Goal: Task Accomplishment & Management: Complete application form

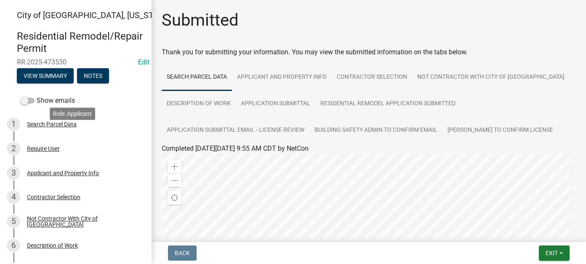
scroll to position [84, 0]
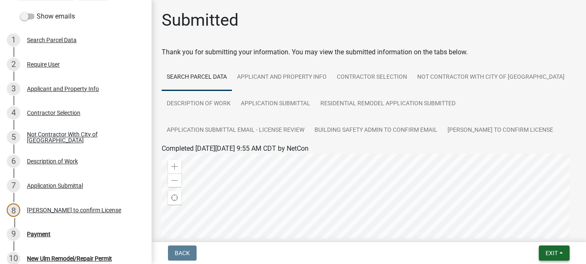
click at [555, 254] on span "Exit" at bounding box center [552, 253] width 12 height 7
click at [541, 235] on button "Save & Exit" at bounding box center [535, 231] width 67 height 20
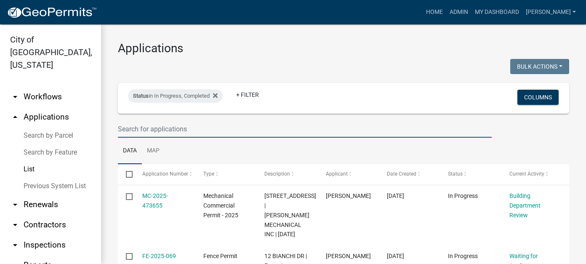
click at [155, 126] on input "text" at bounding box center [305, 128] width 374 height 17
click at [223, 128] on input "text" at bounding box center [305, 128] width 374 height 17
click at [197, 127] on input "text" at bounding box center [305, 128] width 374 height 17
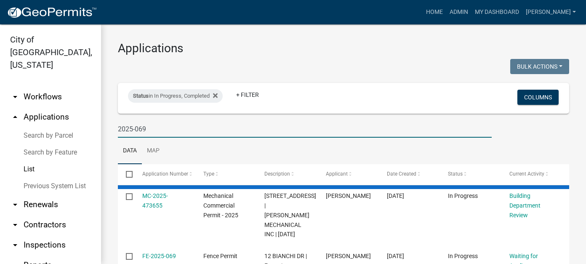
type input "2025-069"
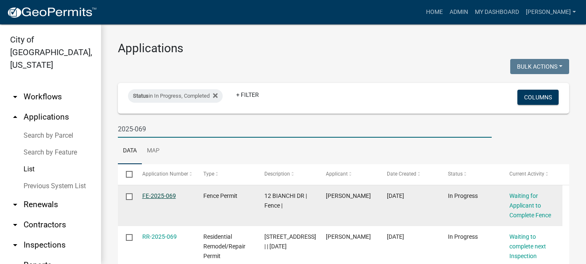
click at [153, 197] on link "FE-2025-069" at bounding box center [159, 195] width 34 height 7
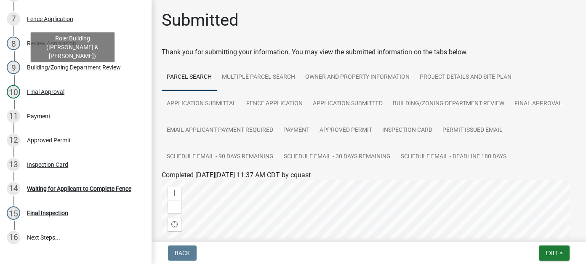
scroll to position [253, 0]
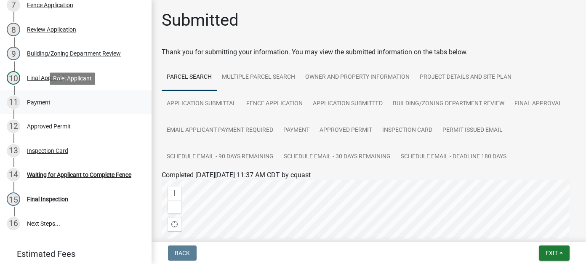
click at [40, 102] on div "Payment" at bounding box center [39, 102] width 24 height 6
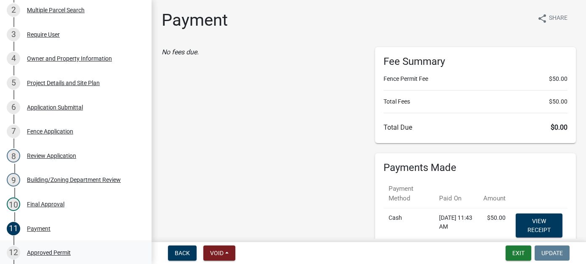
scroll to position [0, 0]
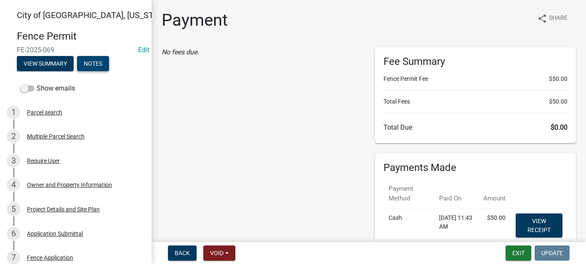
click at [106, 65] on button "Notes" at bounding box center [93, 63] width 32 height 15
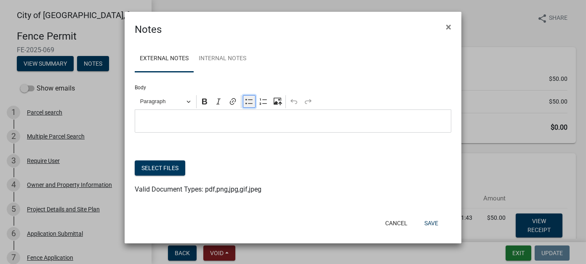
click at [250, 105] on icon "Editor toolbar" at bounding box center [249, 101] width 8 height 8
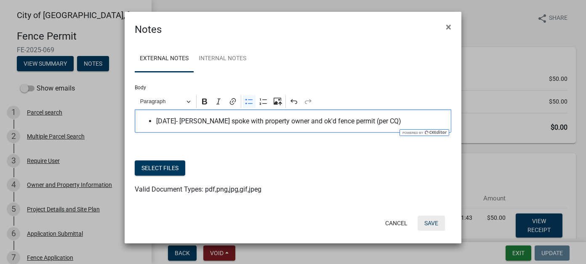
click at [432, 224] on button "Save" at bounding box center [431, 223] width 27 height 15
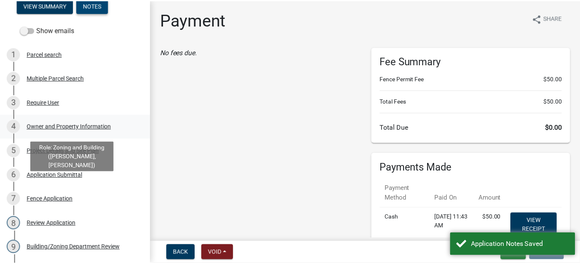
scroll to position [126, 0]
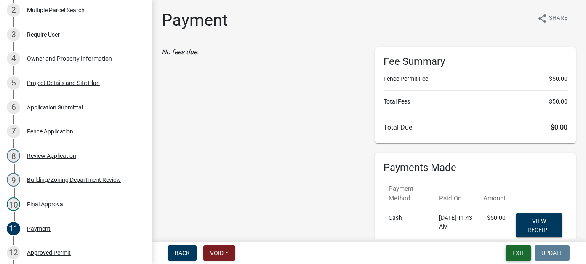
click at [518, 251] on button "Exit" at bounding box center [519, 252] width 26 height 15
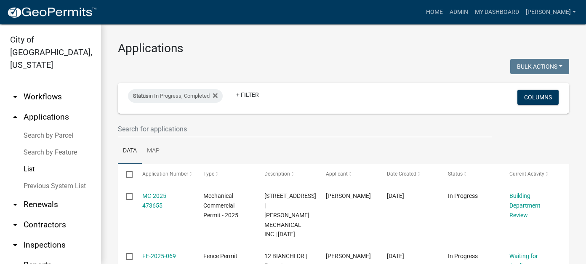
click at [31, 255] on link "arrow_drop_down Reports" at bounding box center [50, 265] width 101 height 20
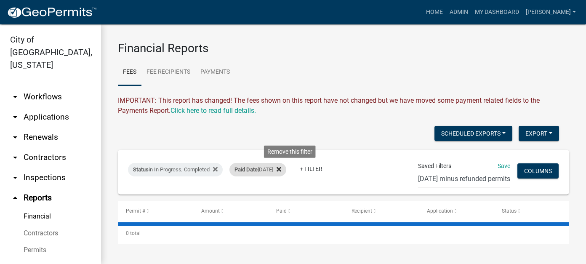
click at [281, 169] on icon at bounding box center [279, 169] width 5 height 7
click at [256, 168] on link "+ Filter" at bounding box center [247, 168] width 36 height 15
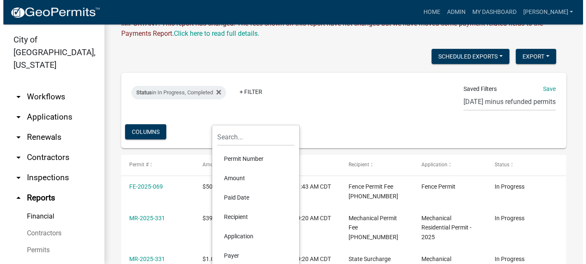
scroll to position [84, 0]
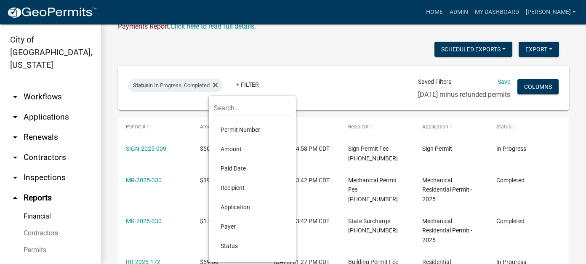
click at [240, 171] on li "Paid Date" at bounding box center [252, 168] width 77 height 19
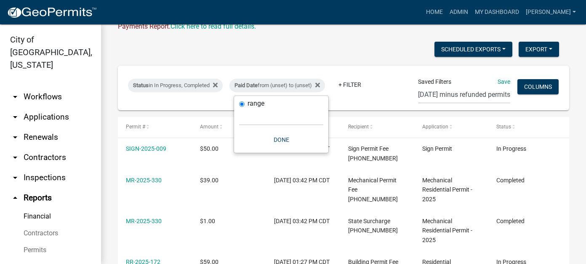
click at [255, 125] on div "range [DATE] [DATE] Current Week Previous Week Current Month Last Month Current…" at bounding box center [281, 124] width 94 height 57
click at [256, 120] on select "[DATE] [DATE] Current Week Previous Week Current Month Last Month Current Calen…" at bounding box center [281, 116] width 84 height 17
select select "this_1_days"
click at [239, 108] on select "[DATE] [DATE] Current Week Previous Week Current Month Last Month Current Calen…" at bounding box center [281, 116] width 84 height 17
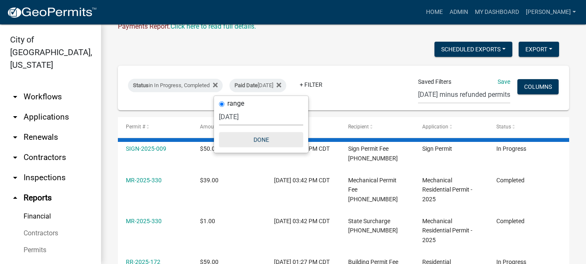
click at [251, 136] on button "Done" at bounding box center [261, 139] width 84 height 15
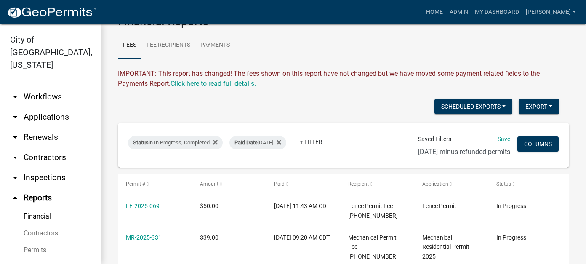
scroll to position [0, 0]
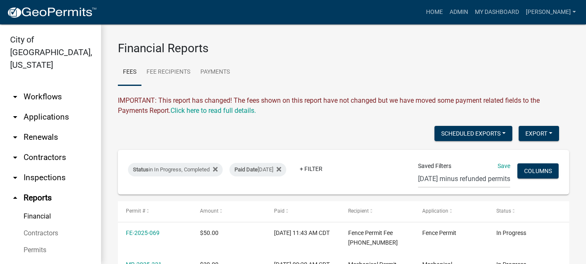
click at [46, 107] on link "arrow_drop_down Applications" at bounding box center [50, 117] width 101 height 20
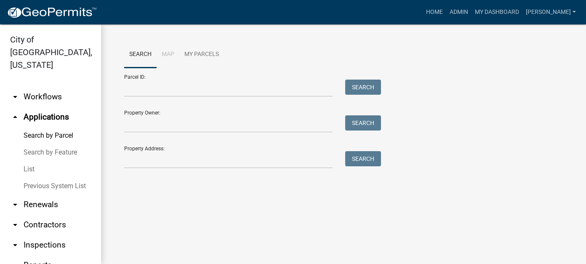
click at [45, 127] on link "Search by Parcel" at bounding box center [50, 135] width 101 height 17
click at [150, 160] on input "Property Address:" at bounding box center [228, 159] width 208 height 17
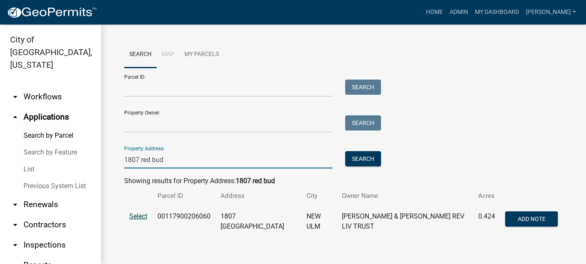
type input "1807 red bud"
click at [139, 218] on span "Select" at bounding box center [138, 216] width 18 height 8
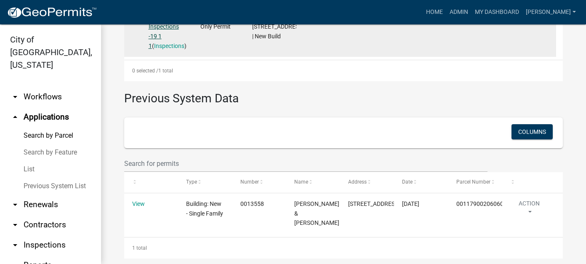
scroll to position [353, 0]
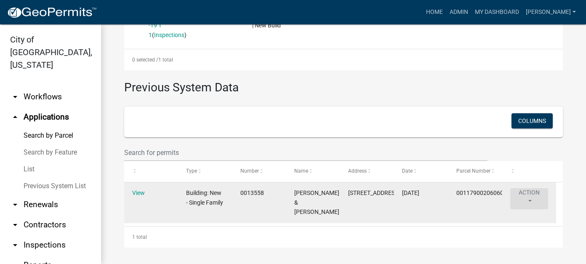
click at [526, 188] on button "Action" at bounding box center [529, 198] width 38 height 21
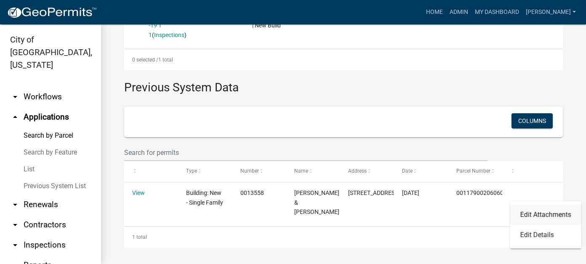
click at [525, 213] on link "Edit Attachments" at bounding box center [545, 215] width 71 height 20
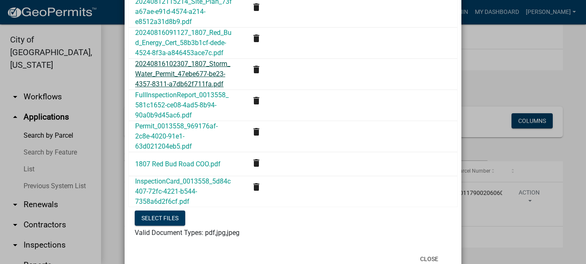
scroll to position [211, 0]
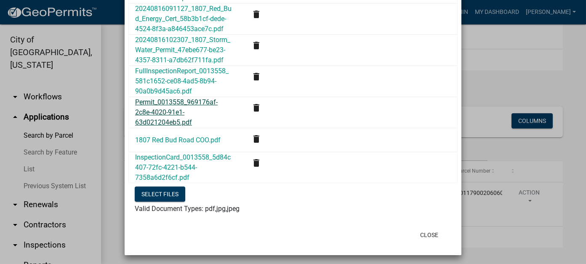
click at [173, 111] on link "Permit_0013558_969176af-2c8e-4020-91e1-63d021204eb5.pdf" at bounding box center [176, 112] width 83 height 28
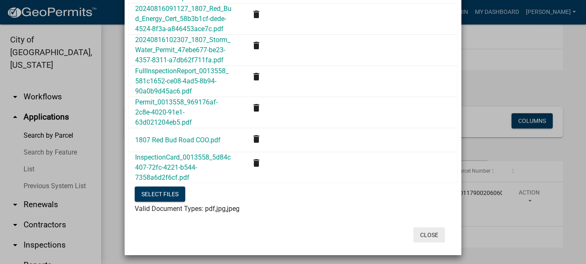
click at [434, 235] on button "Close" at bounding box center [429, 234] width 32 height 15
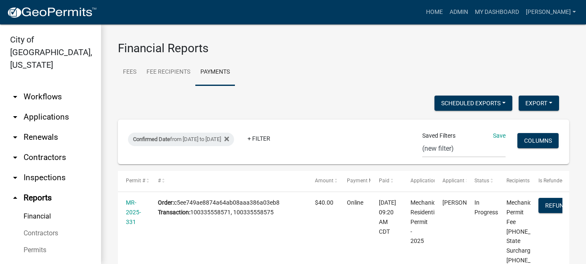
select select "0: null"
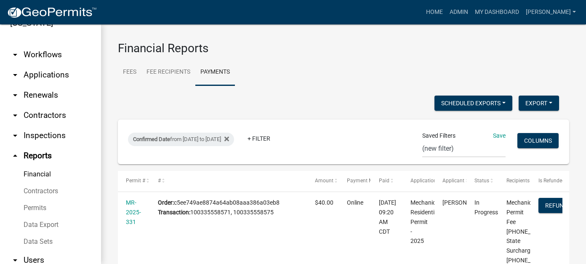
click at [47, 65] on link "arrow_drop_down Applications" at bounding box center [50, 75] width 101 height 20
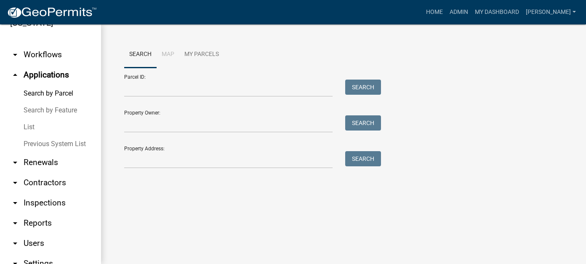
click at [29, 119] on link "List" at bounding box center [50, 127] width 101 height 17
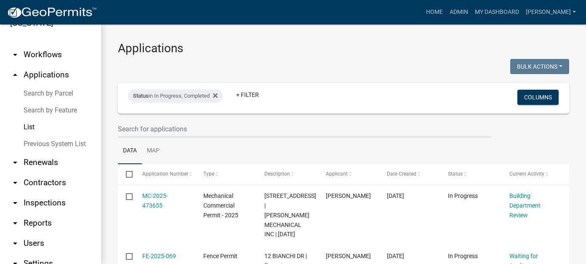
click at [53, 45] on link "arrow_drop_down Workflows" at bounding box center [50, 55] width 101 height 20
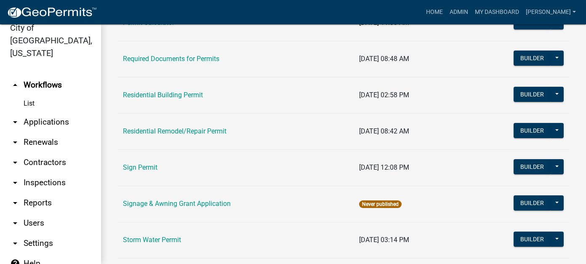
scroll to position [632, 0]
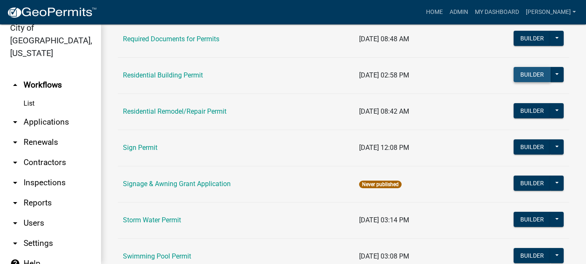
click at [532, 72] on button "Builder" at bounding box center [532, 74] width 37 height 15
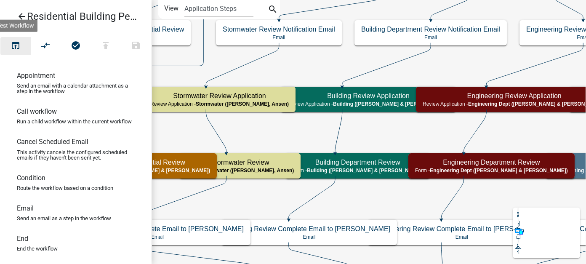
click at [17, 47] on icon "open_in_browser" at bounding box center [16, 46] width 10 height 12
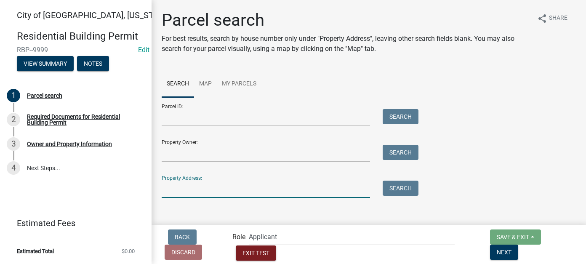
click at [219, 186] on input "Property Address:" at bounding box center [266, 189] width 208 height 17
type input "1507"
click at [388, 188] on button "Search" at bounding box center [401, 188] width 36 height 15
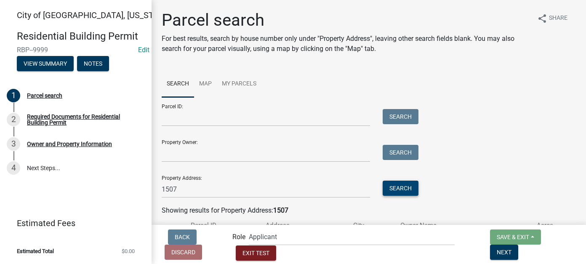
scroll to position [70, 0]
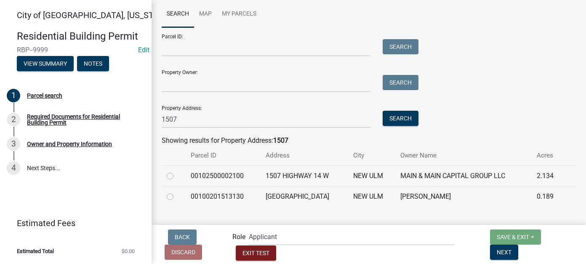
click at [177, 192] on label at bounding box center [177, 192] width 0 height 0
click at [177, 197] on input "radio" at bounding box center [179, 194] width 5 height 5
radio input "true"
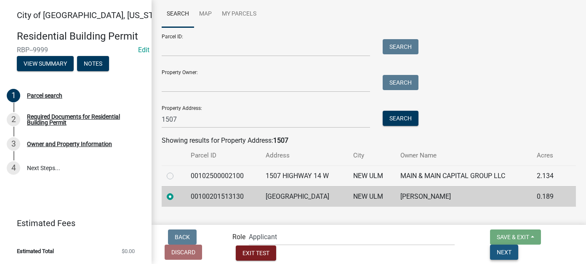
click at [512, 250] on span "Next" at bounding box center [504, 251] width 15 height 7
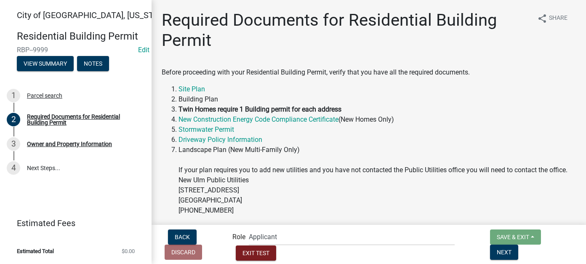
click at [489, 226] on li "Landscape Plan (New Multi-Family Only) If your plan requires you to add new uti…" at bounding box center [377, 185] width 397 height 81
click at [512, 253] on span "Next" at bounding box center [504, 251] width 15 height 7
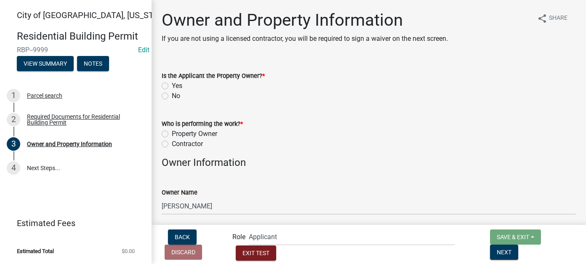
click at [172, 84] on label "Yes" at bounding box center [177, 86] width 11 height 10
click at [172, 84] on input "Yes" at bounding box center [174, 83] width 5 height 5
radio input "true"
click at [172, 144] on label "Contractor" at bounding box center [187, 144] width 31 height 10
click at [172, 144] on input "Contractor" at bounding box center [174, 141] width 5 height 5
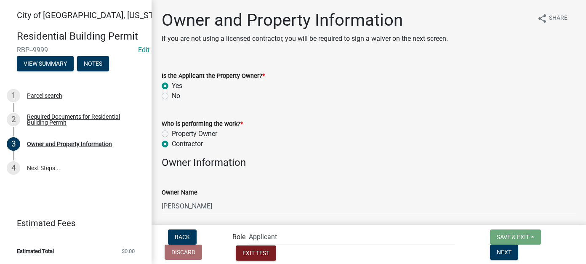
radio input "true"
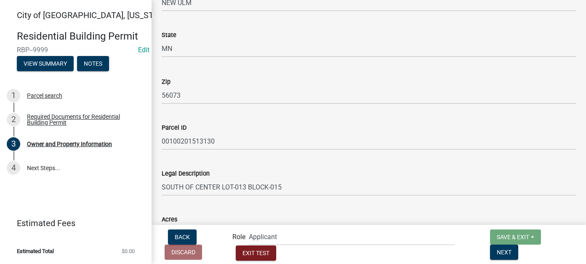
scroll to position [632, 0]
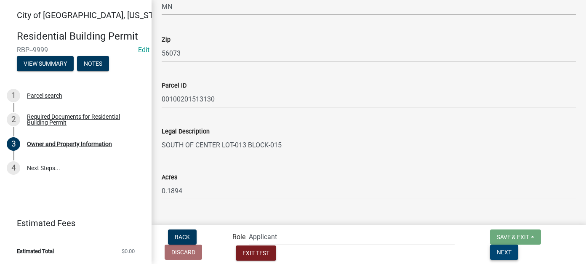
click at [518, 250] on button "Next" at bounding box center [504, 252] width 28 height 15
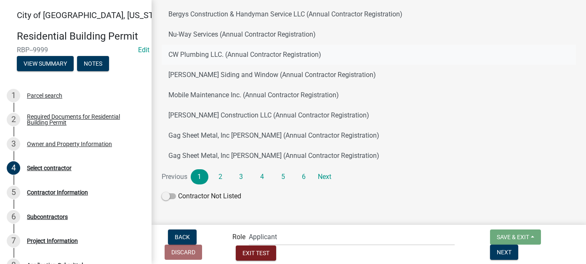
scroll to position [153, 0]
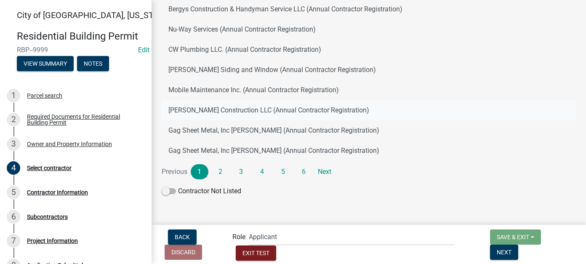
click at [225, 106] on button "Domeier Construction LLC (Annual Contractor Registration)" at bounding box center [369, 110] width 414 height 20
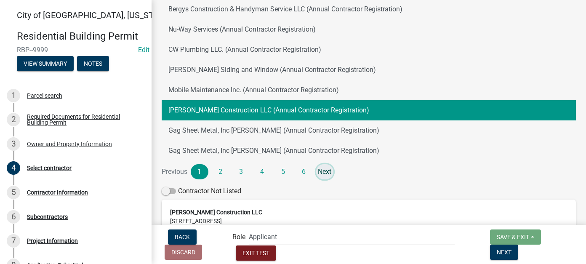
click at [326, 171] on link "Next" at bounding box center [325, 171] width 18 height 15
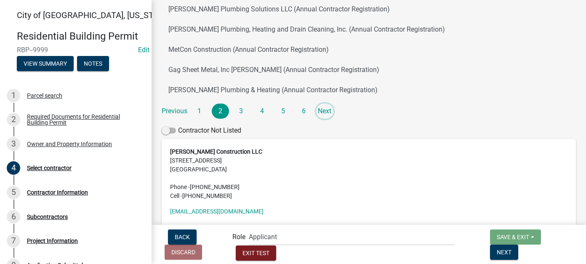
scroll to position [237, 0]
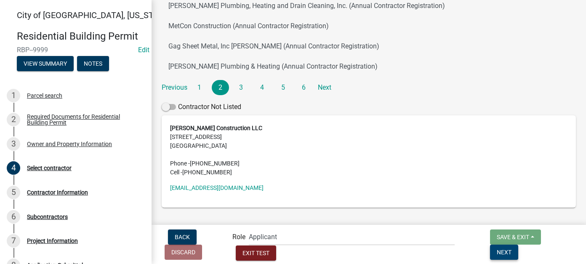
click at [512, 250] on span "Next" at bounding box center [504, 251] width 15 height 7
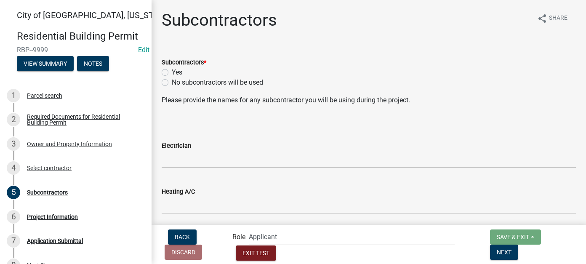
click at [170, 83] on div "No subcontractors will be used" at bounding box center [369, 82] width 414 height 10
click at [172, 81] on label "No subcontractors will be used" at bounding box center [217, 82] width 91 height 10
click at [172, 81] on input "No subcontractors will be used" at bounding box center [174, 79] width 5 height 5
radio input "true"
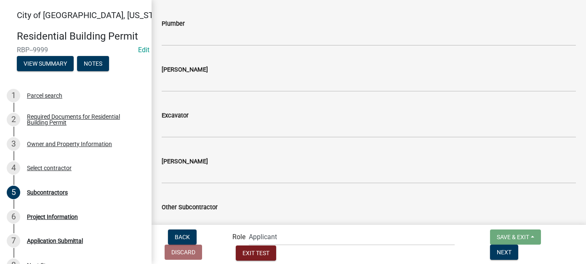
scroll to position [244, 0]
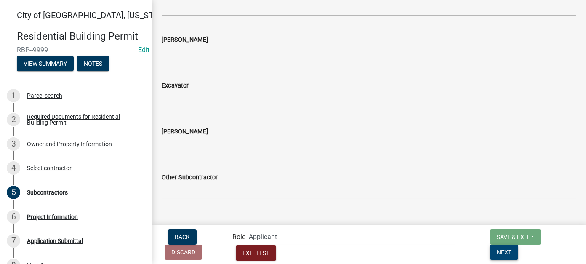
click at [518, 248] on button "Next" at bounding box center [504, 252] width 28 height 15
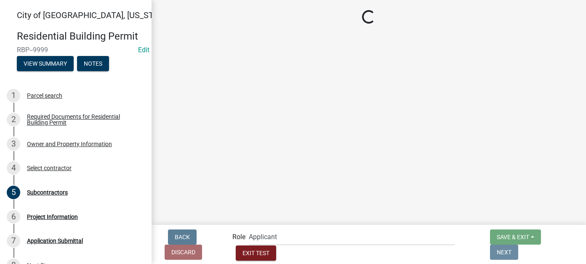
scroll to position [0, 0]
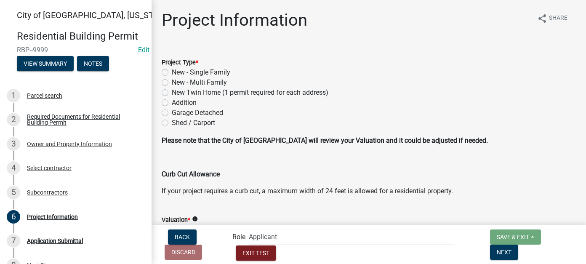
click at [172, 85] on label "New - Multi Family" at bounding box center [199, 82] width 55 height 10
click at [172, 83] on input "New - Multi Family" at bounding box center [174, 79] width 5 height 5
radio input "true"
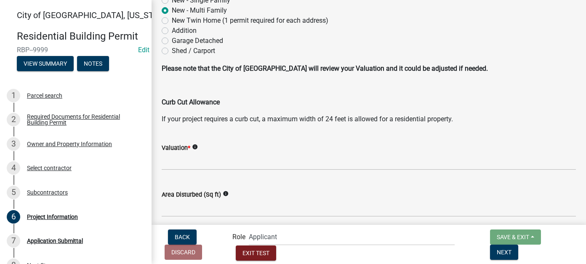
scroll to position [84, 0]
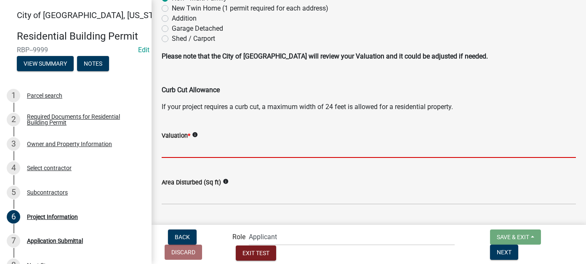
click at [206, 145] on input "text" at bounding box center [369, 149] width 414 height 17
type input "2000000"
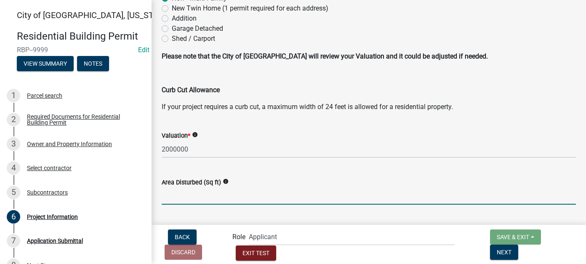
click at [186, 202] on input "text" at bounding box center [369, 195] width 414 height 17
type input "101698"
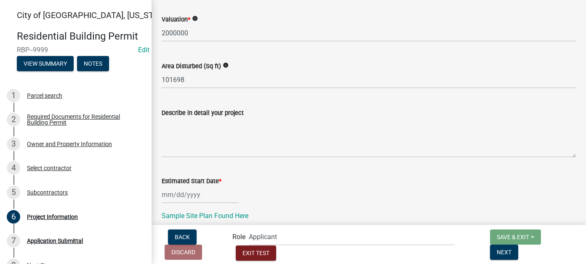
scroll to position [242, 0]
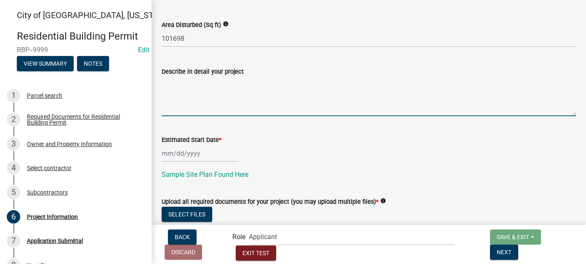
click at [184, 93] on textarea "Describe in detail your project" at bounding box center [369, 97] width 414 height 40
click at [168, 154] on div at bounding box center [200, 153] width 77 height 17
select select "9"
select select "2025"
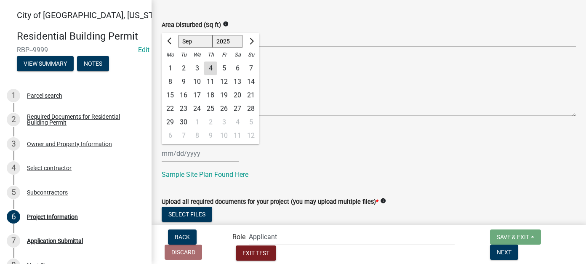
click at [206, 69] on div "4" at bounding box center [210, 67] width 13 height 13
type input "[DATE]"
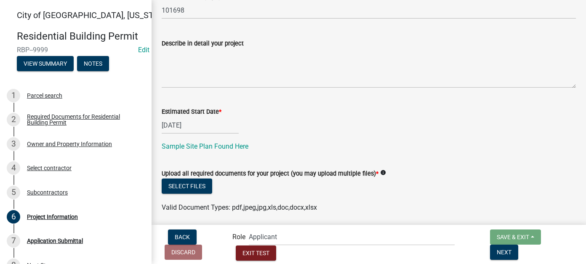
scroll to position [284, 0]
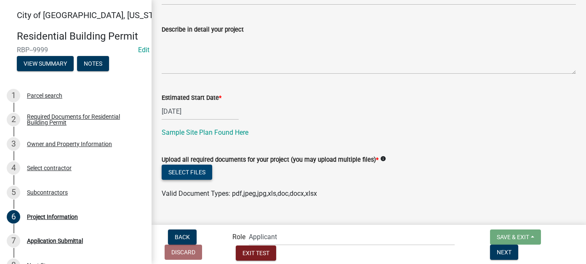
click at [200, 171] on button "Select files" at bounding box center [187, 172] width 51 height 15
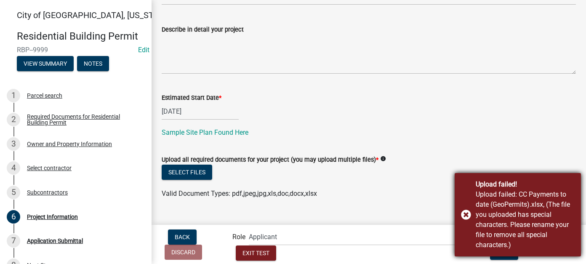
click at [467, 214] on div "Upload failed! Upload failed: CC Payments to date (GeoPermits).xlsx, (The file …" at bounding box center [518, 214] width 126 height 83
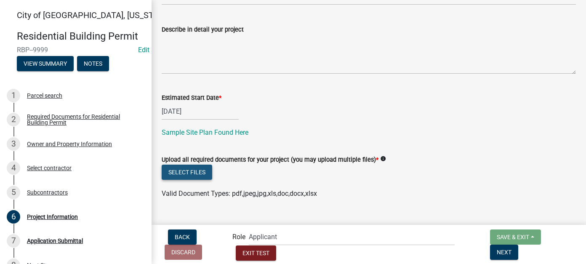
click at [182, 174] on button "Select files" at bounding box center [187, 172] width 51 height 15
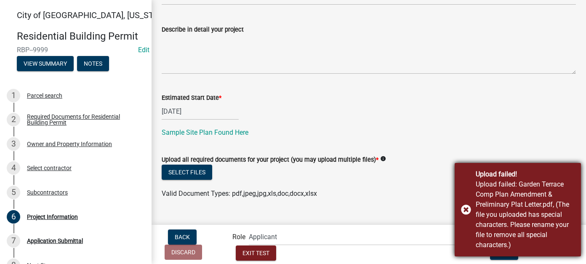
click at [465, 208] on div "Upload failed! Upload failed: Garden Terrace Comp Plan Amendment & Preliminary …" at bounding box center [518, 209] width 126 height 93
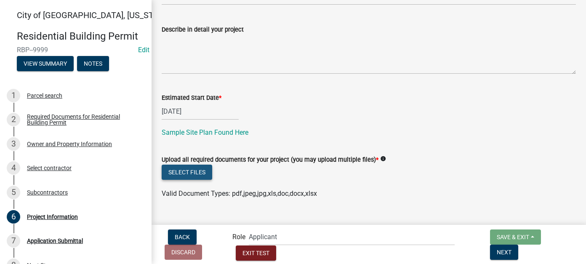
click at [189, 169] on button "Select files" at bounding box center [187, 172] width 51 height 15
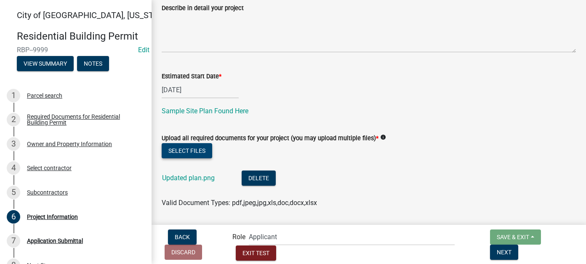
scroll to position [315, 0]
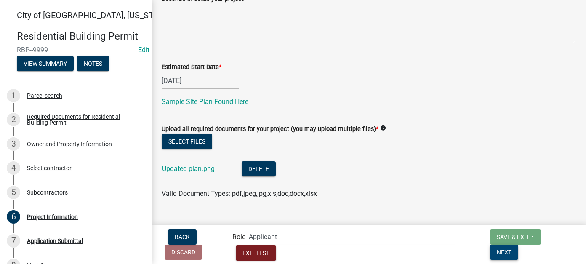
click at [512, 255] on span "Next" at bounding box center [504, 251] width 15 height 7
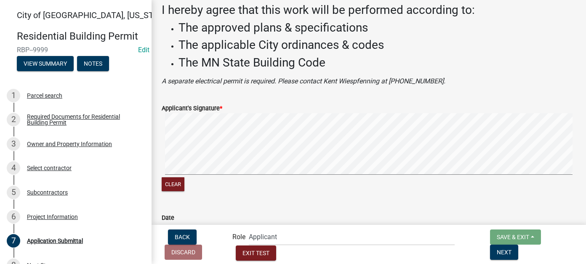
scroll to position [105, 0]
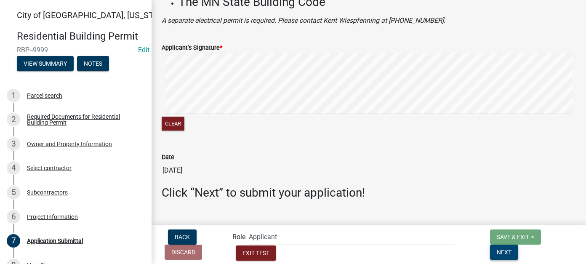
click at [518, 249] on button "Next" at bounding box center [504, 252] width 28 height 15
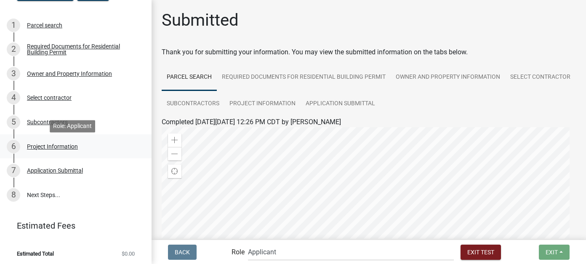
scroll to position [72, 0]
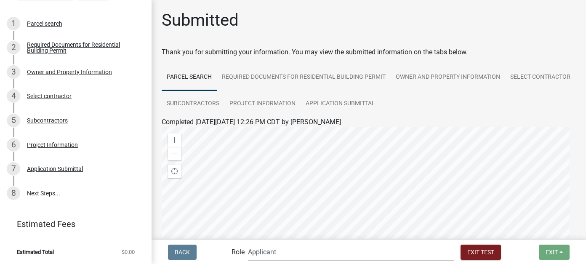
click at [309, 248] on select "Applicant Zoning and Building (John, Ellwood, Mike) Admin Stormwater (Joe S, An…" at bounding box center [351, 251] width 206 height 17
select select "2a8d2813-429b-4053-9d45-3691f4ce4985"
click at [282, 243] on select "Applicant Zoning and Building (John, Ellwood, Mike) Admin Stormwater (Joe S, An…" at bounding box center [351, 251] width 206 height 17
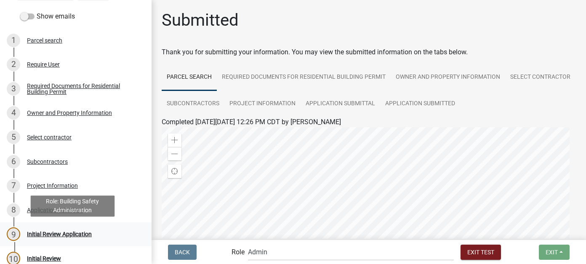
click at [70, 235] on div "Initial Review Application" at bounding box center [59, 234] width 65 height 6
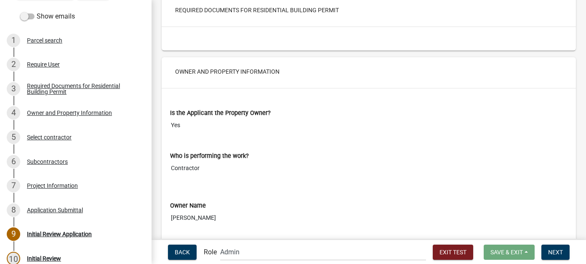
scroll to position [421, 0]
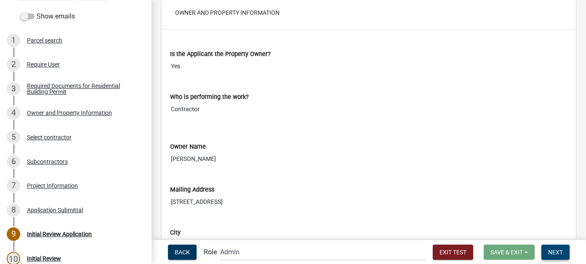
click at [568, 251] on button "Next" at bounding box center [555, 252] width 28 height 15
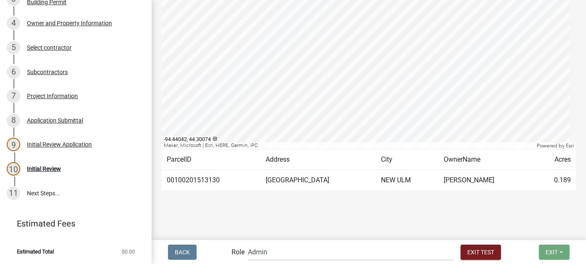
scroll to position [189, 0]
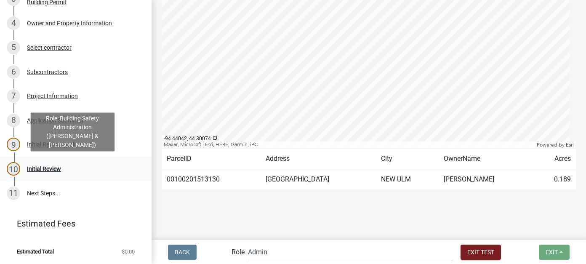
click at [59, 169] on div "Initial Review" at bounding box center [44, 169] width 34 height 6
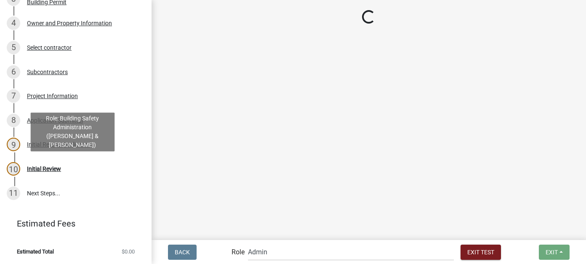
scroll to position [0, 0]
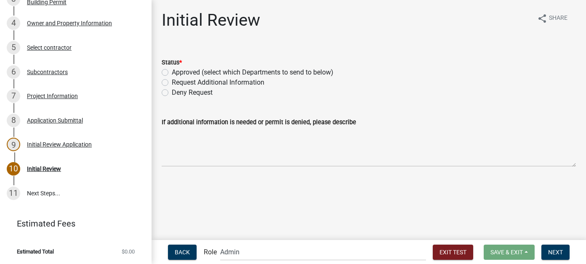
click at [193, 72] on label "Approved (select which Departments to send to below)" at bounding box center [253, 72] width 162 height 10
click at [177, 72] on input "Approved (select which Departments to send to below)" at bounding box center [174, 69] width 5 height 5
radio input "true"
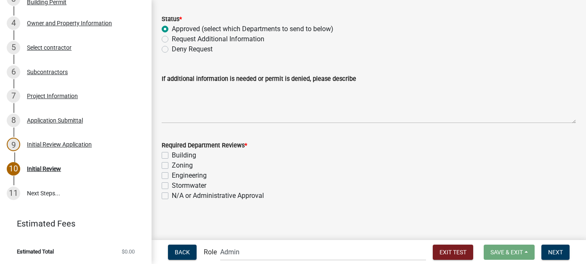
scroll to position [45, 0]
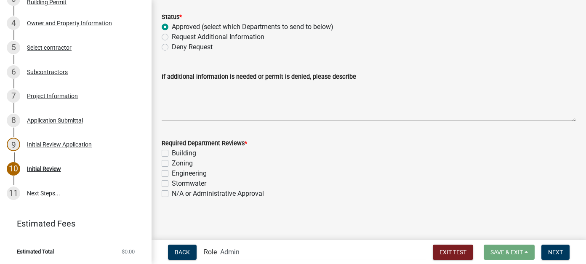
click at [172, 194] on label "N/A or Administrative Approval" at bounding box center [218, 194] width 92 height 10
click at [172, 194] on input "N/A or Administrative Approval" at bounding box center [174, 191] width 5 height 5
checkbox input "true"
checkbox input "false"
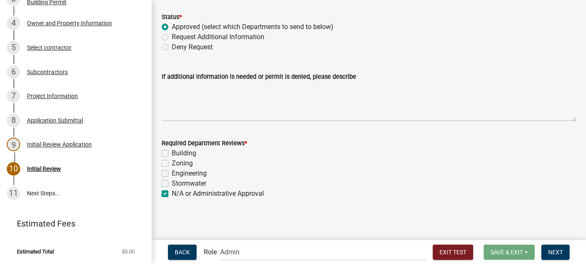
checkbox input "false"
checkbox input "true"
click at [560, 253] on span "Next" at bounding box center [555, 251] width 15 height 7
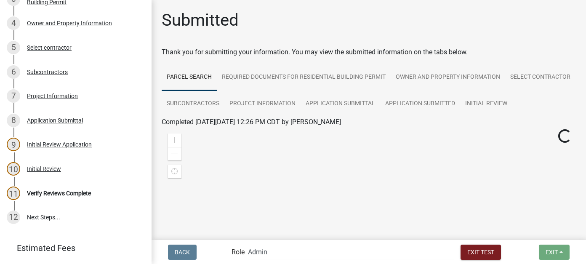
scroll to position [186, 0]
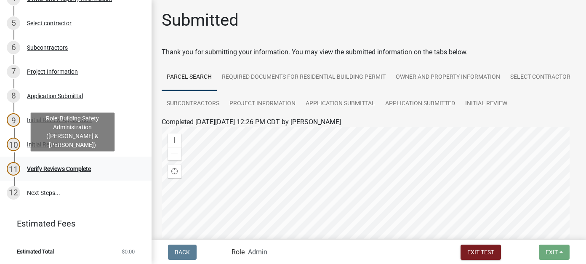
click at [59, 166] on div "Verify Reviews Complete" at bounding box center [59, 169] width 64 height 6
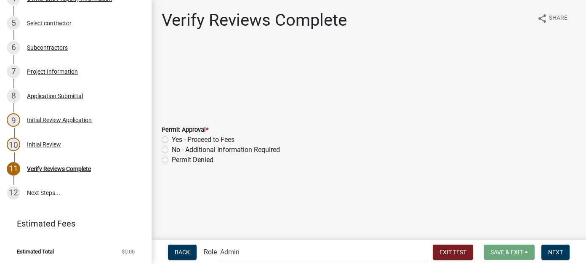
click at [213, 139] on label "Yes - Proceed to Fees" at bounding box center [203, 140] width 63 height 10
click at [177, 139] on input "Yes - Proceed to Fees" at bounding box center [174, 137] width 5 height 5
radio input "true"
drag, startPoint x: 544, startPoint y: 249, endPoint x: 534, endPoint y: 242, distance: 12.4
click at [544, 248] on button "Next" at bounding box center [555, 252] width 28 height 15
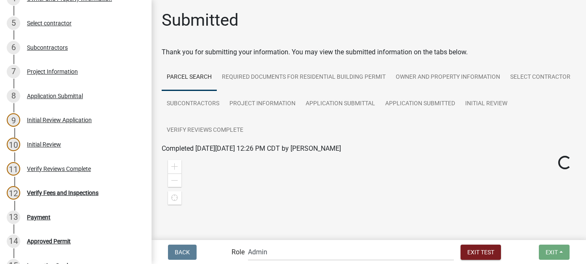
scroll to position [283, 0]
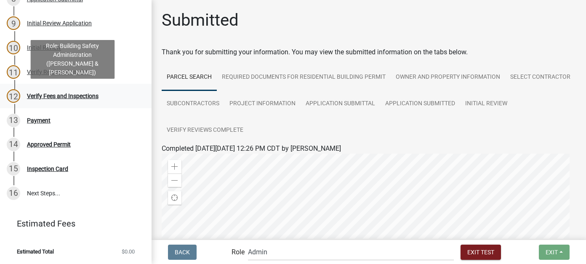
click at [64, 91] on div "12 Verify Fees and Inspections" at bounding box center [72, 95] width 131 height 13
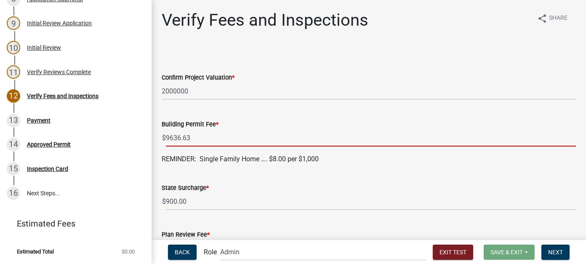
drag, startPoint x: 194, startPoint y: 137, endPoint x: 149, endPoint y: 133, distance: 45.3
click at [149, 133] on div "City of New Ulm, Minnesota Residential Building Permit RBP--9999 Edit View Summ…" at bounding box center [293, 132] width 586 height 264
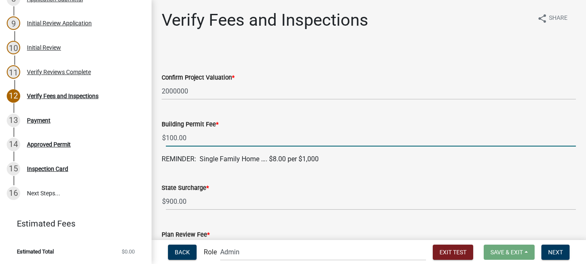
type input "100.00"
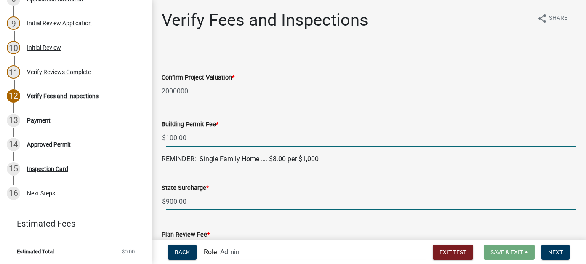
click at [179, 203] on input "900.00" at bounding box center [371, 201] width 410 height 17
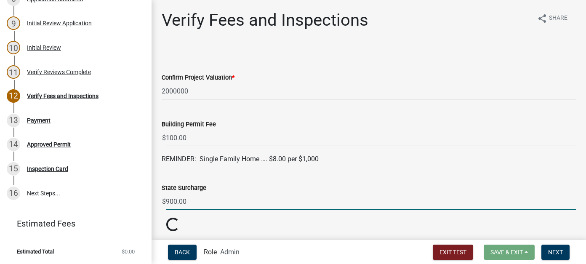
drag, startPoint x: 190, startPoint y: 200, endPoint x: 153, endPoint y: 195, distance: 37.8
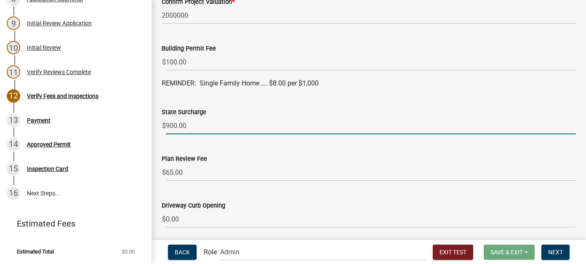
scroll to position [84, 0]
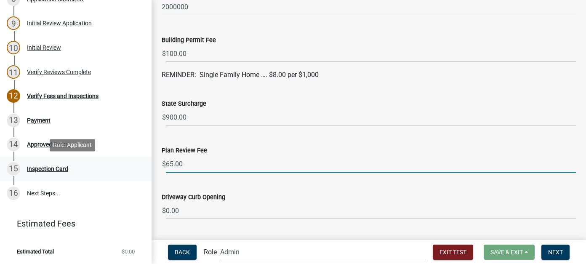
drag, startPoint x: 196, startPoint y: 163, endPoint x: 124, endPoint y: 163, distance: 72.4
click at [124, 163] on div "City of New Ulm, Minnesota Residential Building Permit RBP--9999 Edit View Summ…" at bounding box center [293, 132] width 586 height 264
type input "450.00"
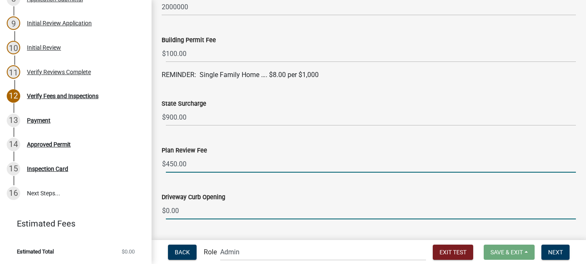
click at [184, 211] on input "0.00" at bounding box center [371, 210] width 410 height 17
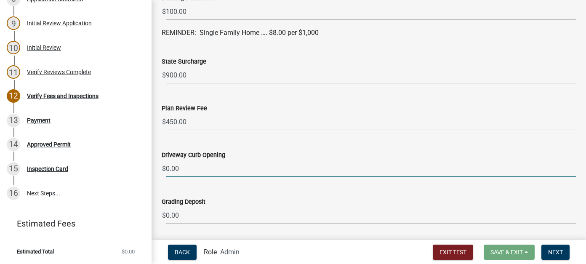
scroll to position [42, 0]
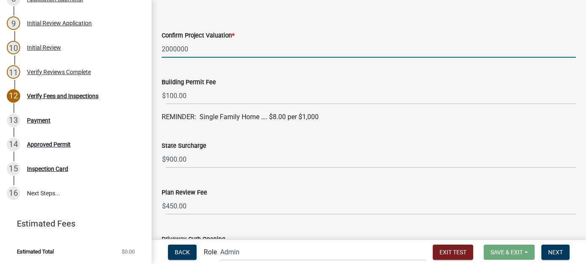
click at [192, 47] on input "2000000" at bounding box center [369, 48] width 414 height 17
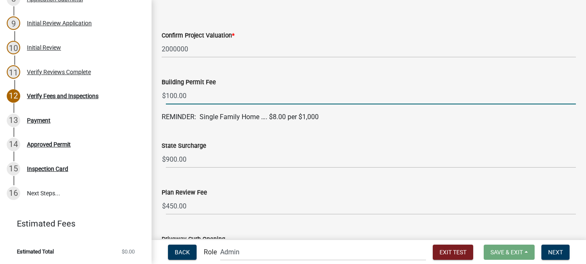
click at [200, 96] on input "100.00" at bounding box center [371, 95] width 410 height 17
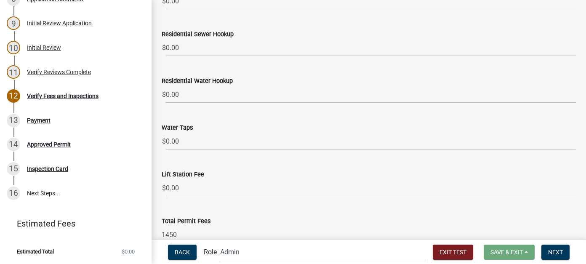
scroll to position [505, 0]
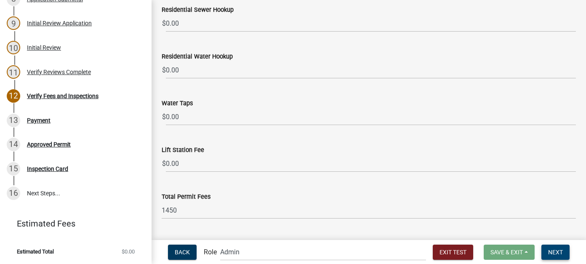
click at [546, 250] on button "Next" at bounding box center [555, 252] width 28 height 15
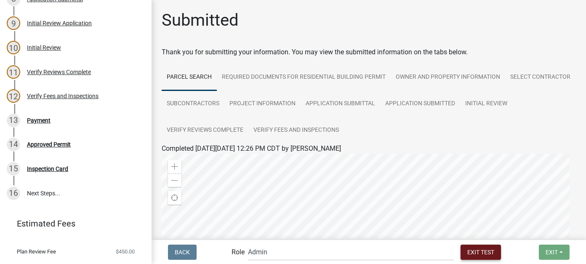
click at [461, 247] on button "Exit Test" at bounding box center [481, 252] width 40 height 15
